Goal: Transaction & Acquisition: Book appointment/travel/reservation

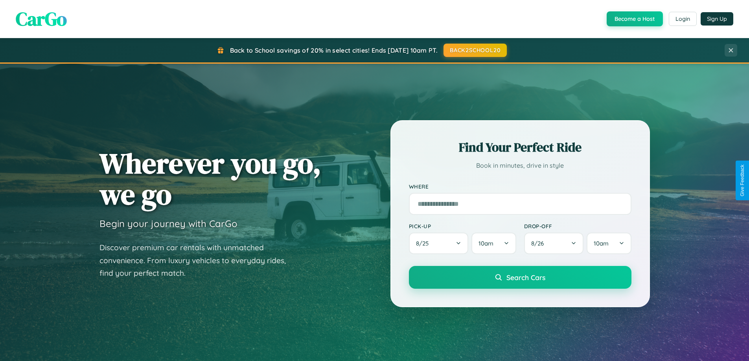
scroll to position [23, 0]
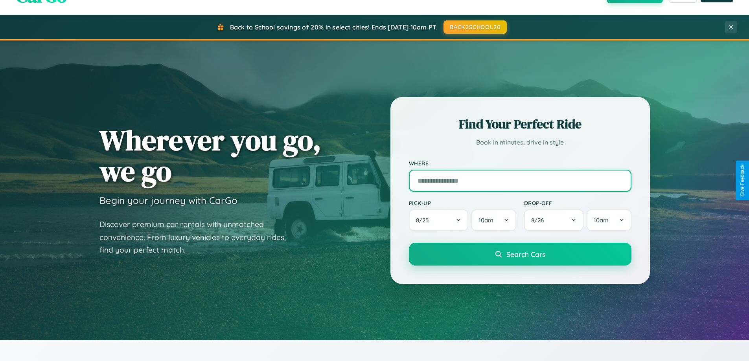
click at [520, 180] on input "text" at bounding box center [520, 181] width 222 height 22
type input "**********"
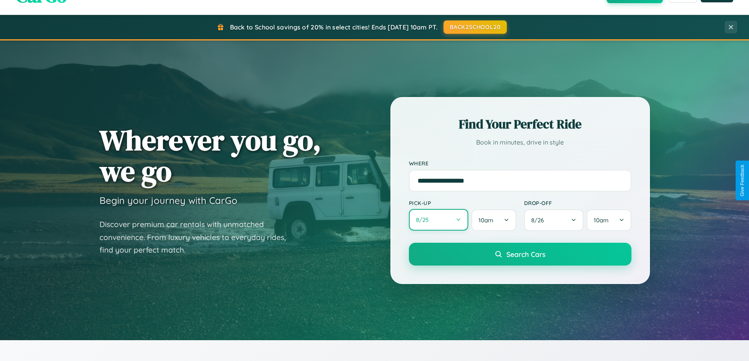
click at [438, 220] on button "8 / 25" at bounding box center [439, 220] width 60 height 22
select select "*"
select select "****"
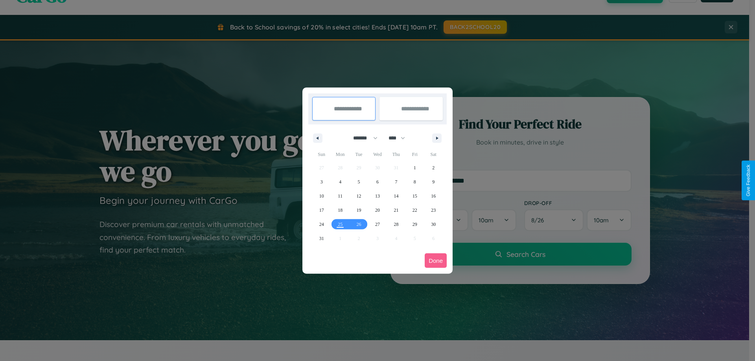
click at [362, 138] on select "******* ******** ***** ***** *** **** **** ****** ********* ******* ******** **…" at bounding box center [363, 138] width 33 height 13
select select "*"
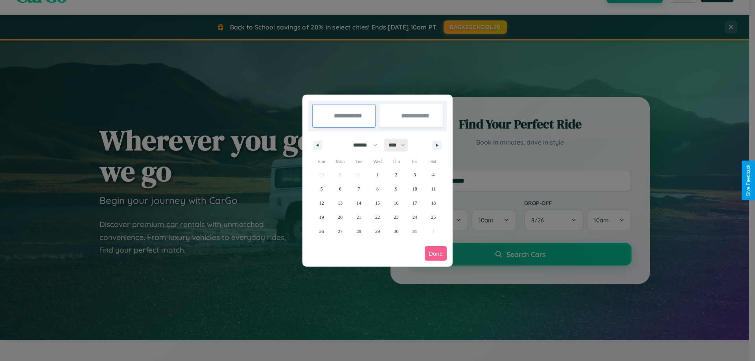
drag, startPoint x: 400, startPoint y: 145, endPoint x: 377, endPoint y: 158, distance: 26.0
click at [400, 145] on select "**** **** **** **** **** **** **** **** **** **** **** **** **** **** **** ****…" at bounding box center [396, 145] width 24 height 13
select select "****"
click at [321, 217] on span "18" at bounding box center [321, 217] width 5 height 14
type input "**********"
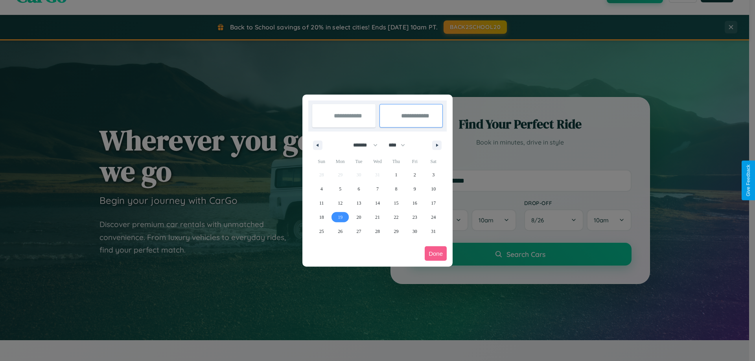
click at [340, 217] on span "19" at bounding box center [340, 217] width 5 height 14
type input "**********"
click at [435, 254] on button "Done" at bounding box center [435, 253] width 22 height 15
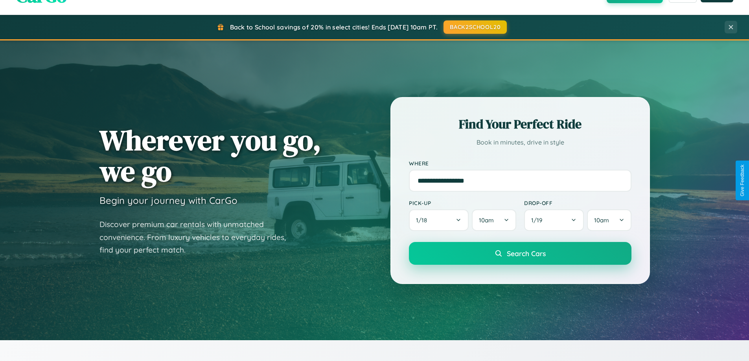
click at [520, 254] on span "Search Cars" at bounding box center [525, 253] width 39 height 9
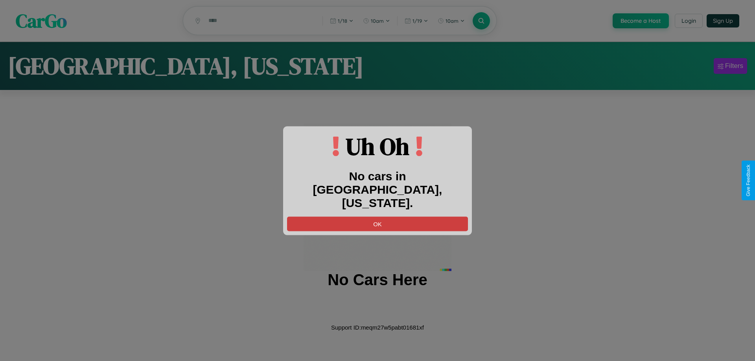
click at [377, 217] on button "OK" at bounding box center [377, 224] width 181 height 15
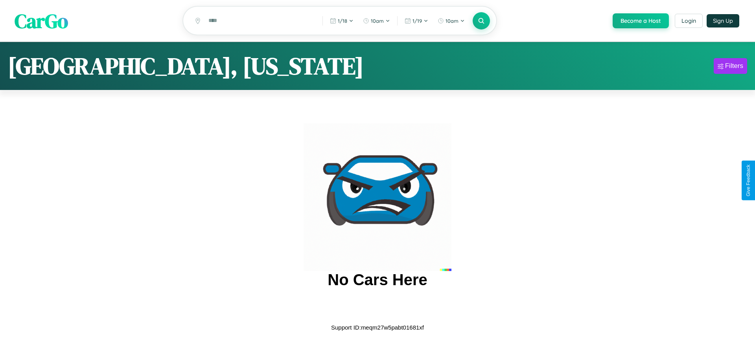
click at [41, 21] on span "CarGo" at bounding box center [41, 20] width 53 height 27
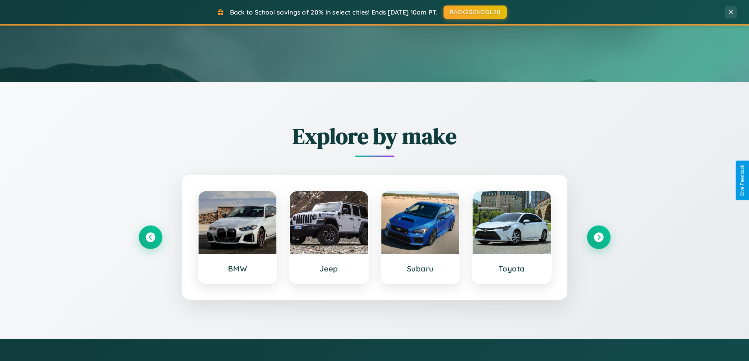
scroll to position [339, 0]
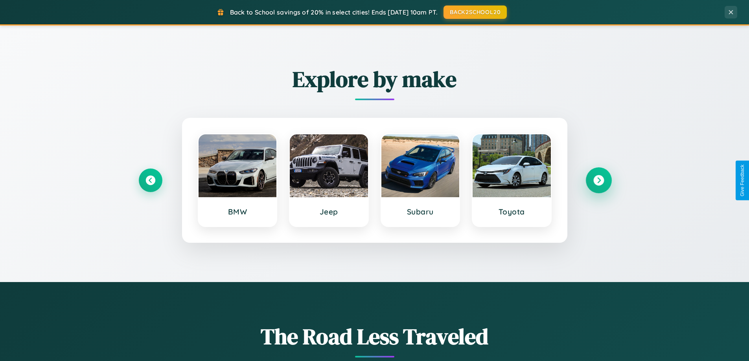
click at [598, 180] on icon at bounding box center [598, 180] width 11 height 11
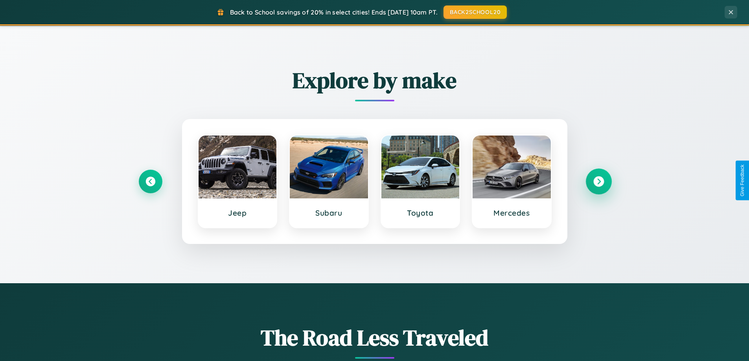
scroll to position [1263, 0]
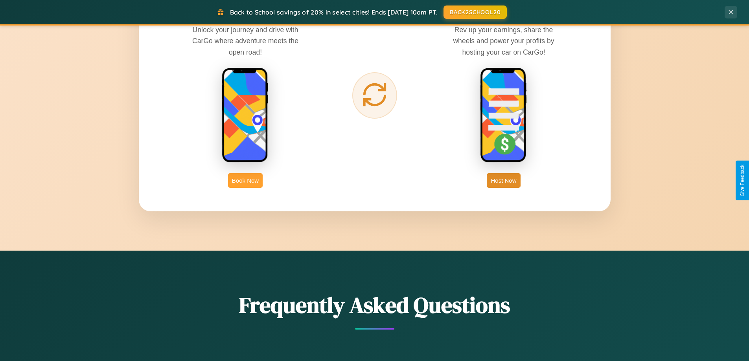
click at [245, 180] on button "Book Now" at bounding box center [245, 180] width 35 height 15
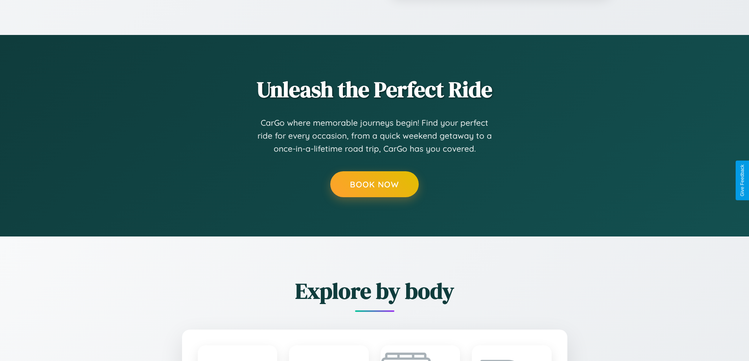
scroll to position [797, 0]
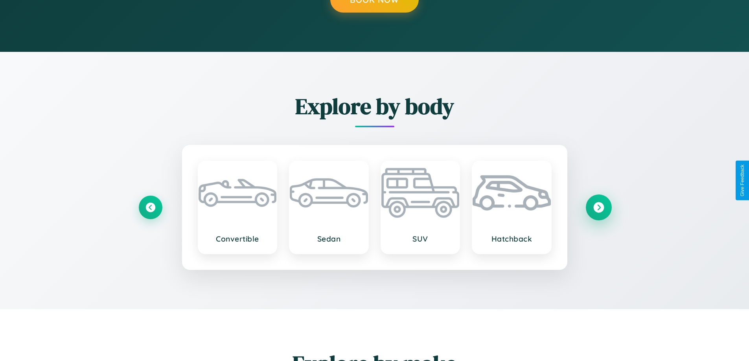
click at [598, 207] on icon at bounding box center [598, 207] width 11 height 11
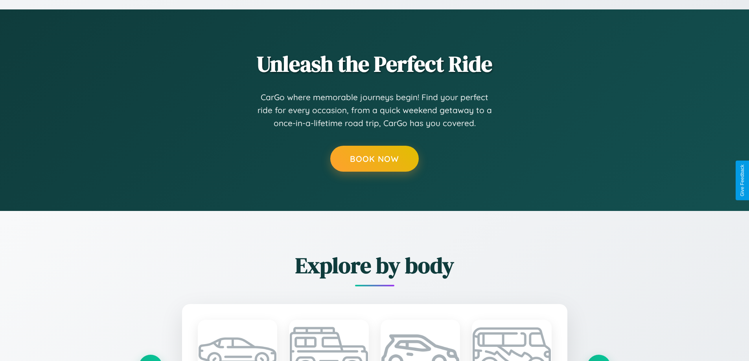
scroll to position [628, 0]
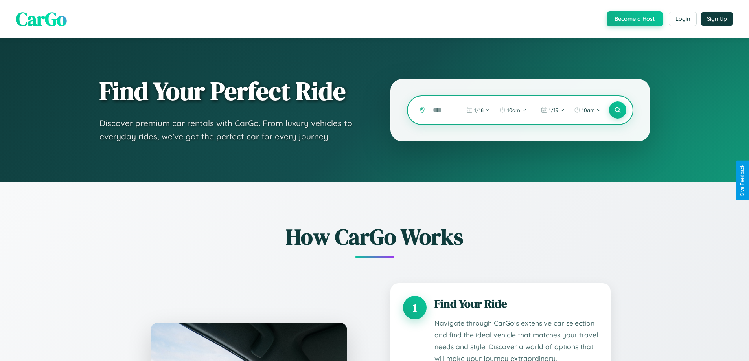
click at [440, 110] on input "text" at bounding box center [440, 110] width 22 height 14
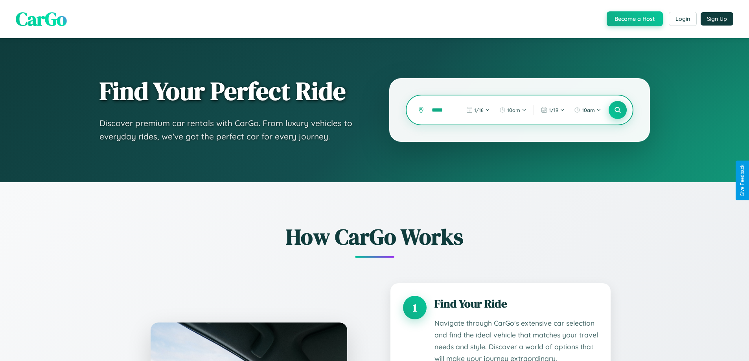
type input "*****"
click at [617, 110] on icon at bounding box center [617, 110] width 7 height 7
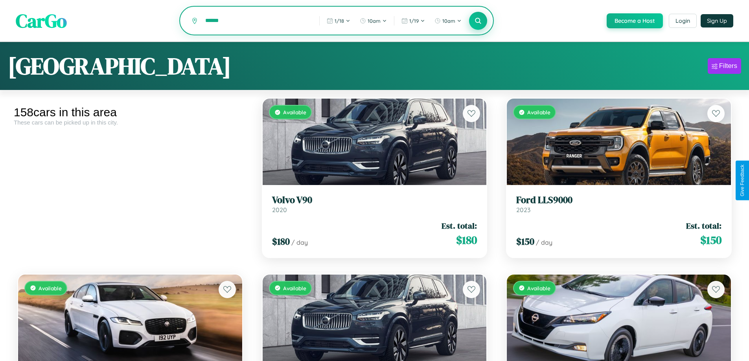
type input "******"
click at [478, 21] on icon at bounding box center [477, 20] width 7 height 7
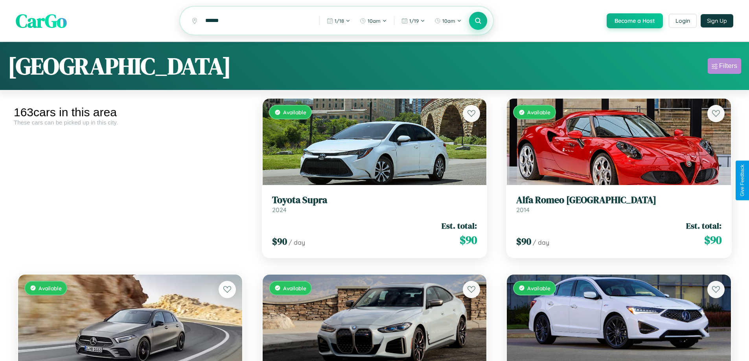
click at [724, 67] on div "Filters" at bounding box center [728, 66] width 18 height 8
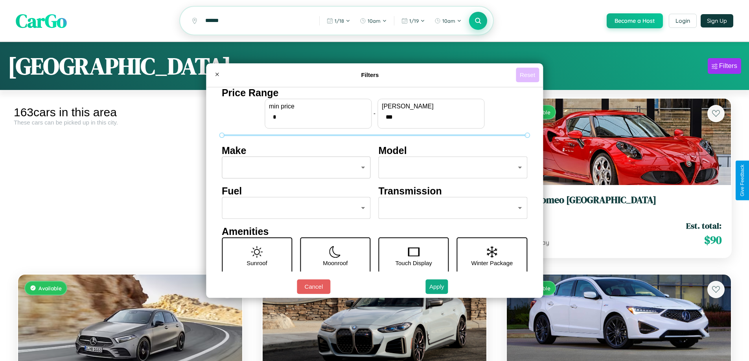
click at [528, 75] on button "Reset" at bounding box center [527, 75] width 23 height 15
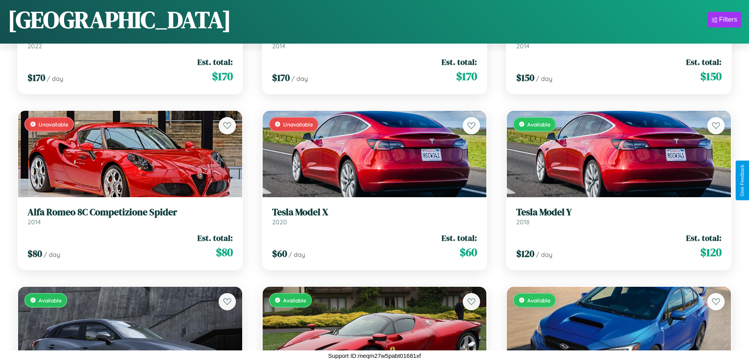
scroll to position [1519, 0]
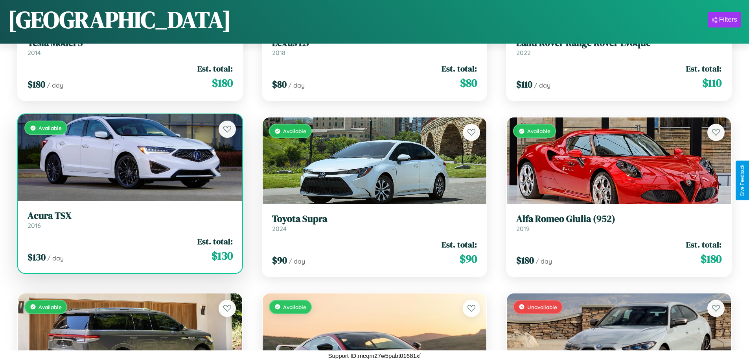
click at [129, 223] on link "Acura TSX 2016" at bounding box center [130, 219] width 205 height 19
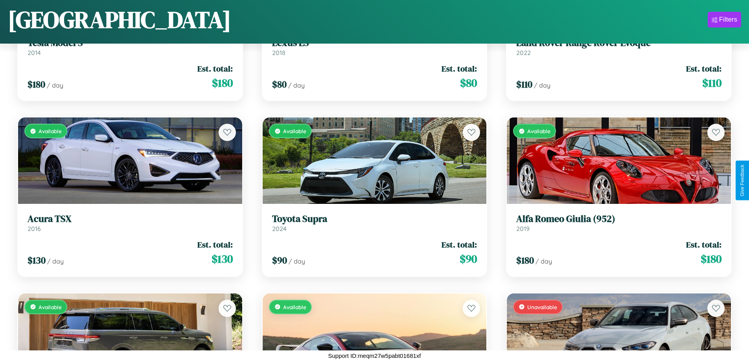
scroll to position [6505, 0]
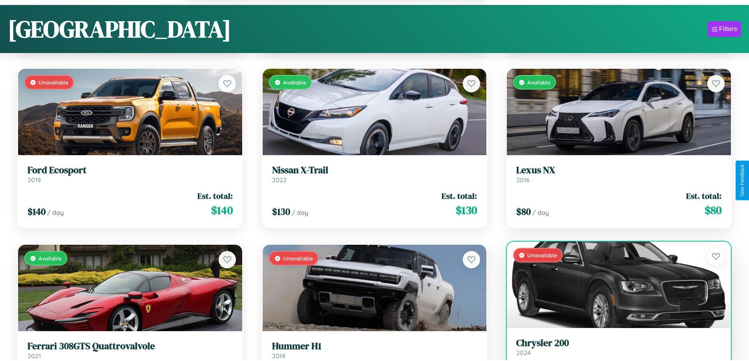
click at [614, 349] on h3 "Chrysler 200" at bounding box center [618, 343] width 205 height 11
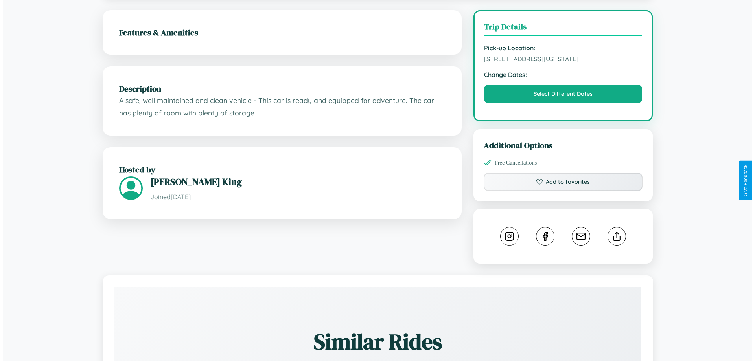
scroll to position [204, 0]
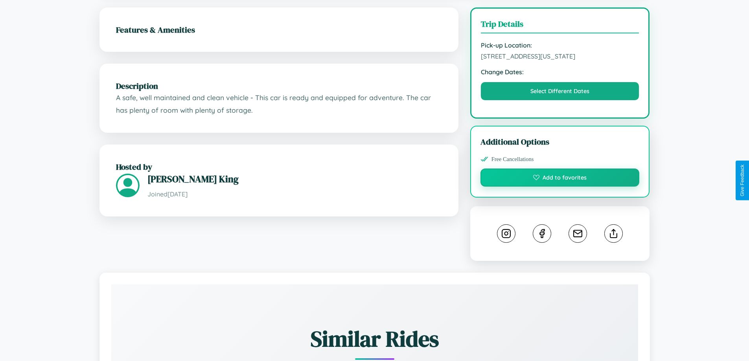
click at [560, 179] on button "Add to favorites" at bounding box center [559, 178] width 159 height 18
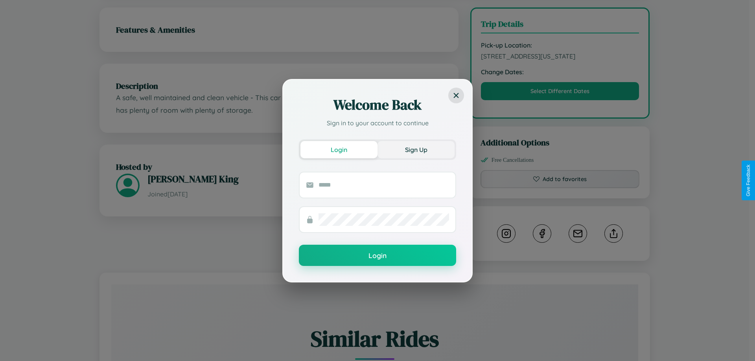
click at [416, 149] on button "Sign Up" at bounding box center [415, 149] width 77 height 17
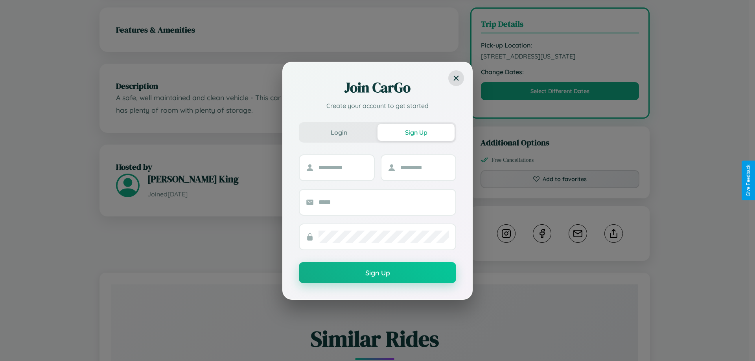
click at [560, 180] on div "Join CarGo Create your account to get started Login Sign Up Sign Up" at bounding box center [377, 180] width 755 height 361
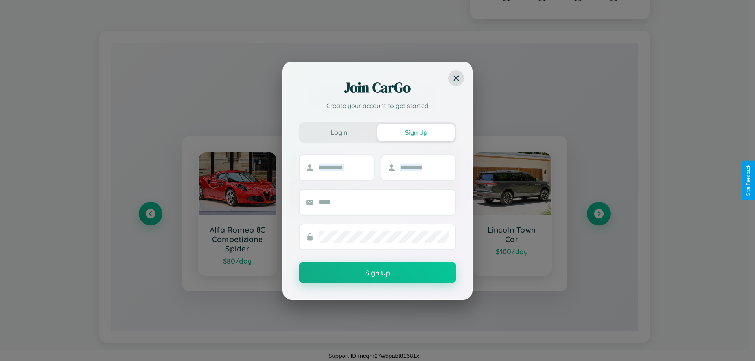
scroll to position [447, 0]
click at [598, 214] on div "Join CarGo Create your account to get started Login Sign Up Sign Up" at bounding box center [377, 180] width 755 height 361
click at [150, 214] on div "Join CarGo Create your account to get started Login Sign Up Sign Up" at bounding box center [377, 180] width 755 height 361
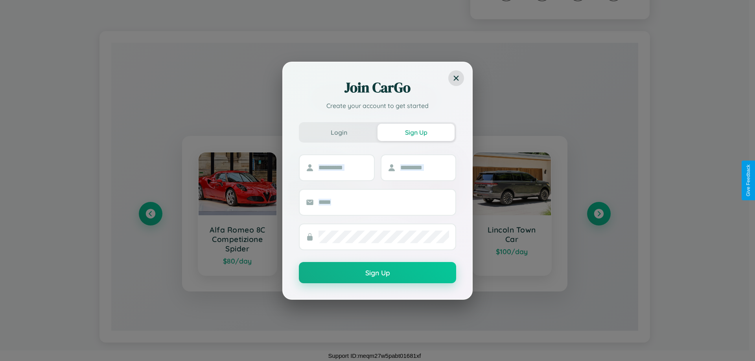
click at [598, 214] on div "Join CarGo Create your account to get started Login Sign Up Sign Up" at bounding box center [377, 180] width 755 height 361
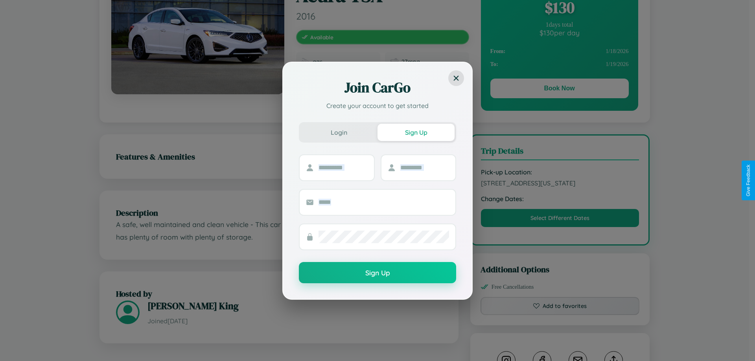
scroll to position [0, 0]
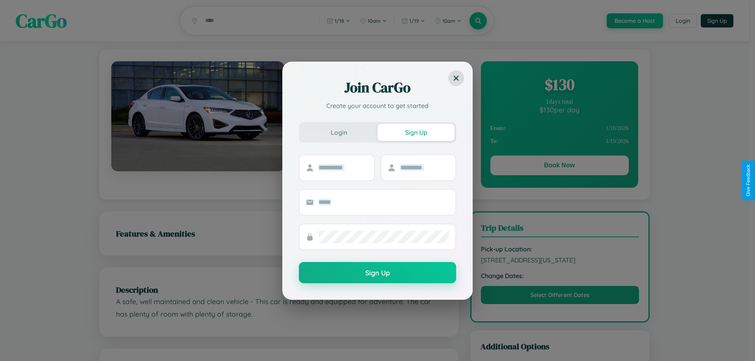
click at [559, 167] on div "Join CarGo Create your account to get started Login Sign Up Sign Up" at bounding box center [377, 180] width 755 height 361
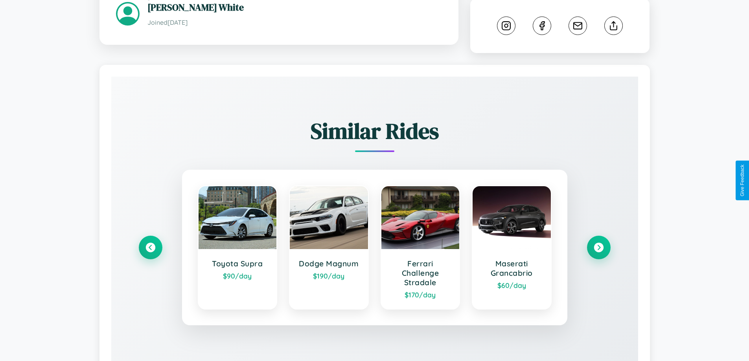
scroll to position [471, 0]
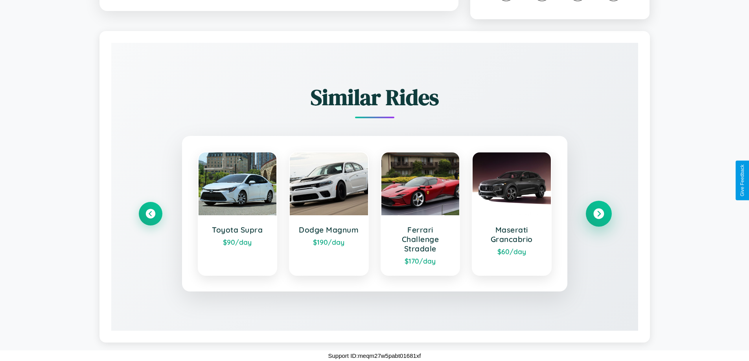
click at [598, 214] on icon at bounding box center [598, 214] width 11 height 11
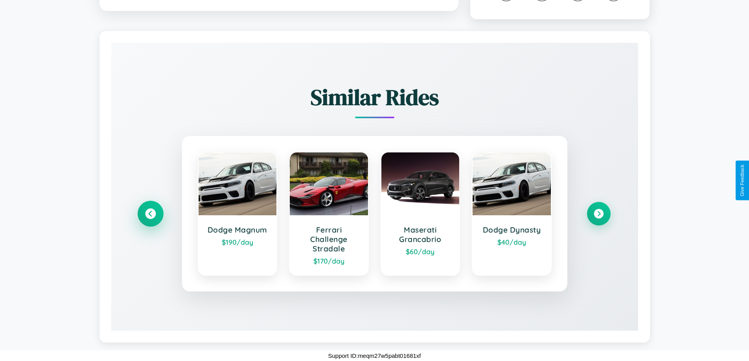
click at [150, 214] on icon at bounding box center [150, 214] width 11 height 11
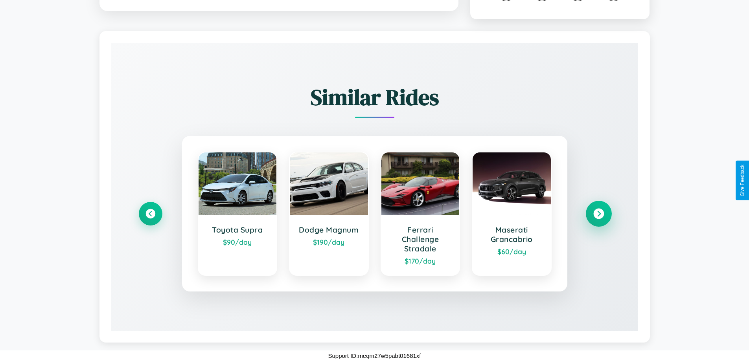
click at [598, 214] on icon at bounding box center [598, 214] width 11 height 11
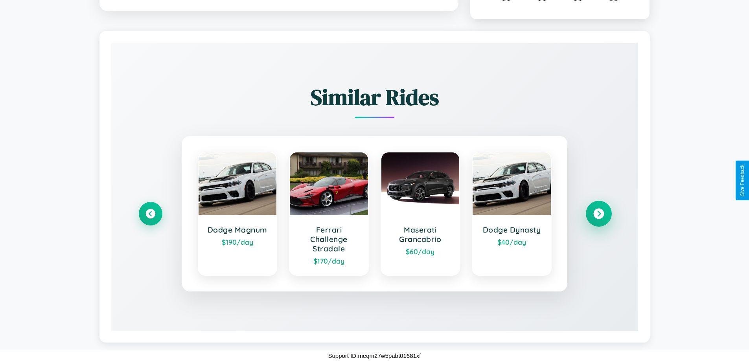
click at [598, 214] on icon at bounding box center [598, 214] width 11 height 11
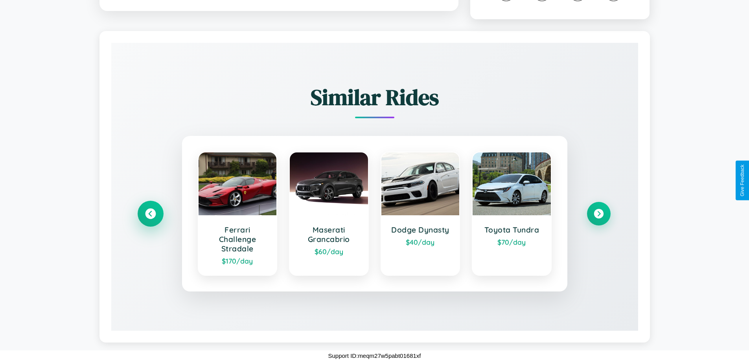
click at [150, 214] on icon at bounding box center [150, 214] width 11 height 11
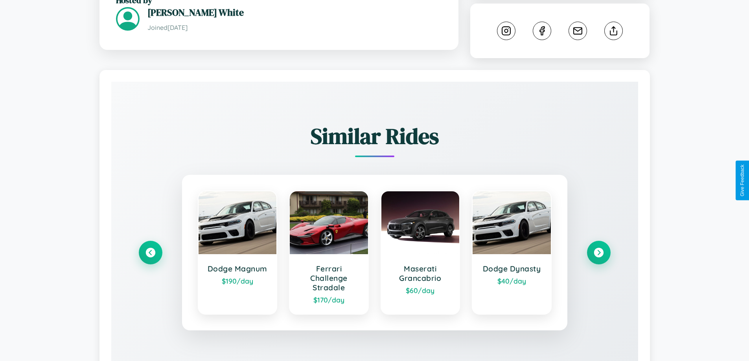
scroll to position [283, 0]
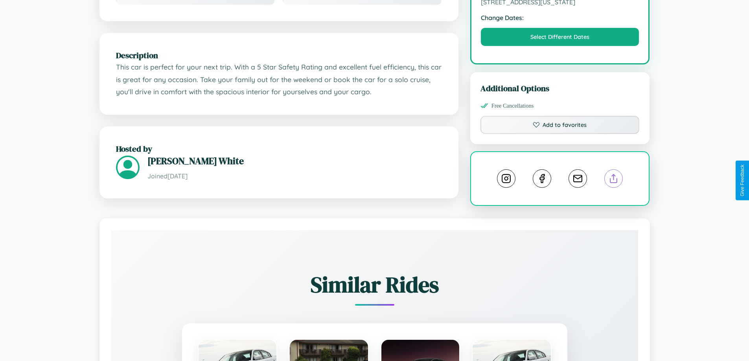
click at [614, 180] on line at bounding box center [614, 178] width 0 height 6
